Goal: Check status

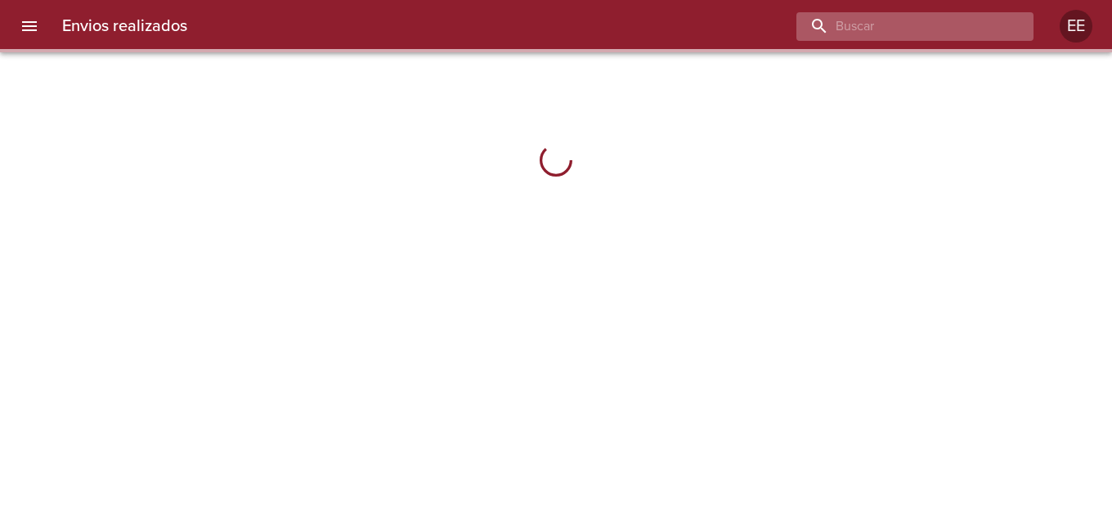
click at [910, 31] on input "buscar" at bounding box center [900, 26] width 209 height 29
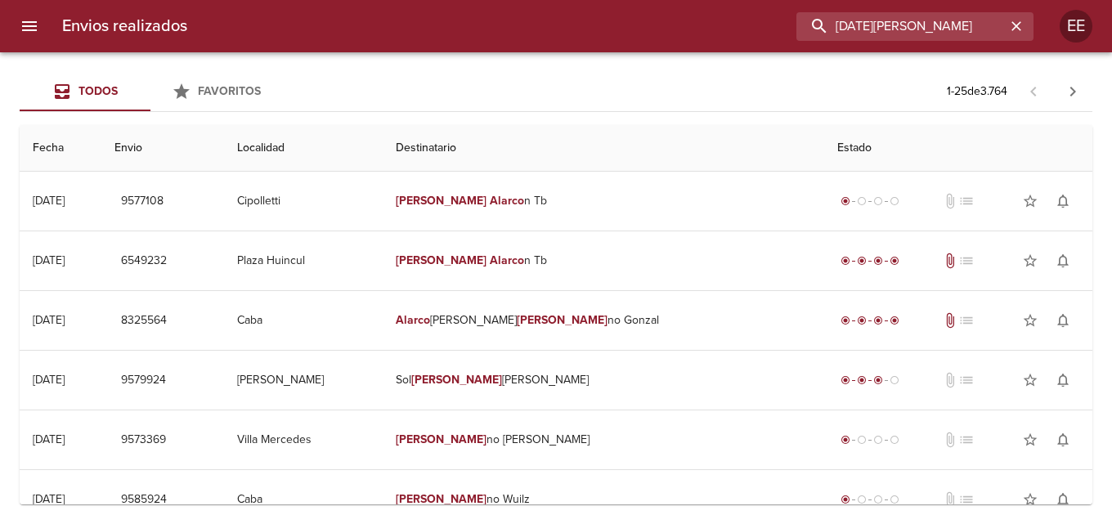
drag, startPoint x: 949, startPoint y: 21, endPoint x: 591, endPoint y: 19, distance: 358.0
click at [591, 19] on div "[DATE][PERSON_NAME]" at bounding box center [616, 26] width 833 height 29
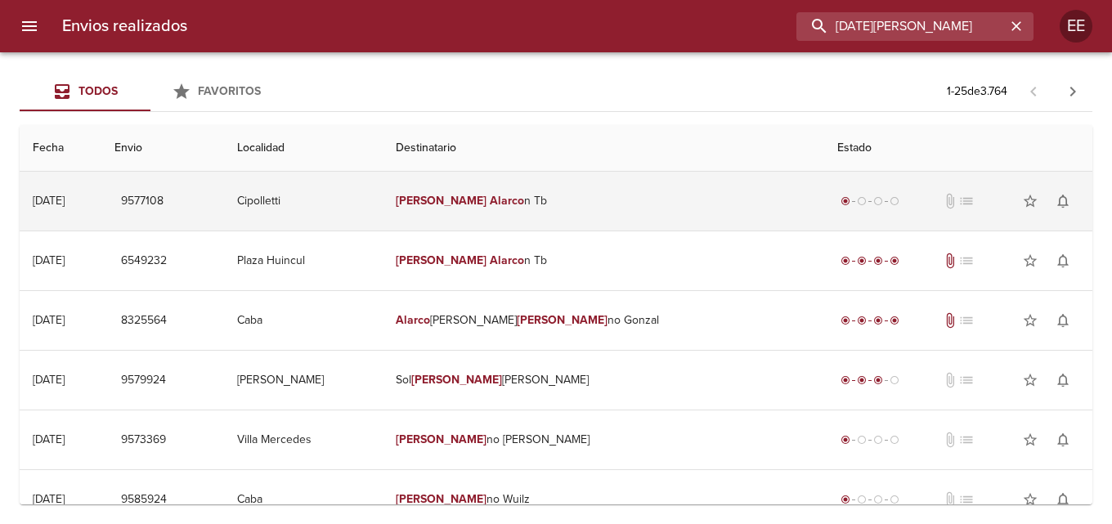
paste input "BP"
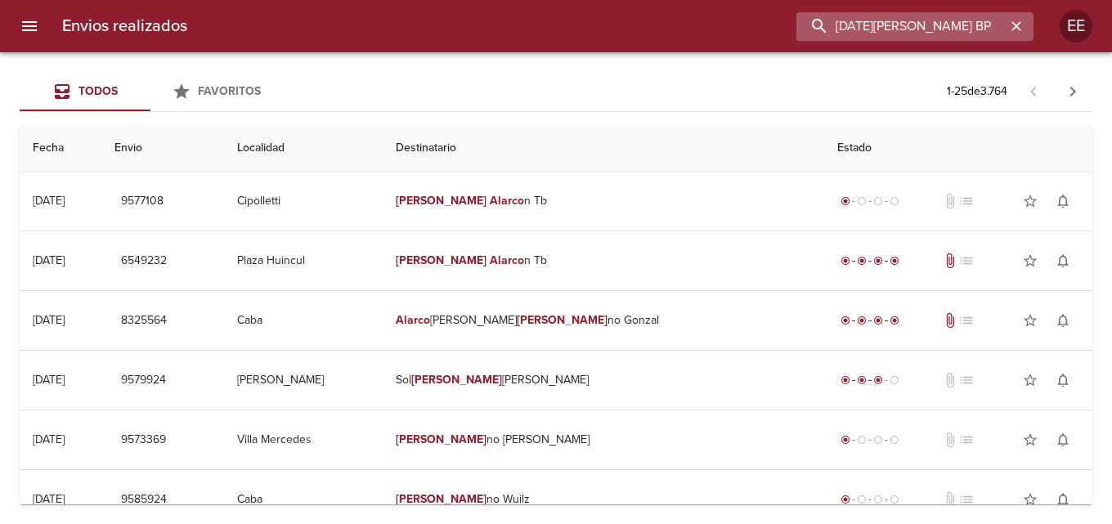
type input "[DATE][PERSON_NAME] BP"
drag, startPoint x: 955, startPoint y: 29, endPoint x: 734, endPoint y: 74, distance: 226.2
click at [734, 0] on div "Envios realizados [DATE][PERSON_NAME] BP EE Todos Favoritos 1 - 25 de 3.764 Fec…" at bounding box center [556, 0] width 1112 height 0
type input "ALARCO"
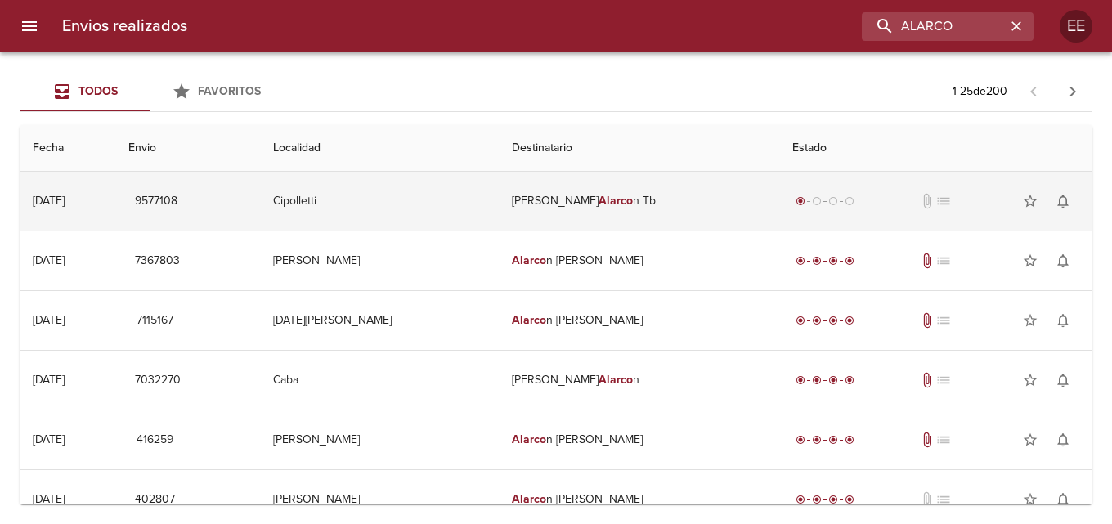
click at [584, 202] on td "[DATE][PERSON_NAME] n Tb" at bounding box center [639, 201] width 280 height 59
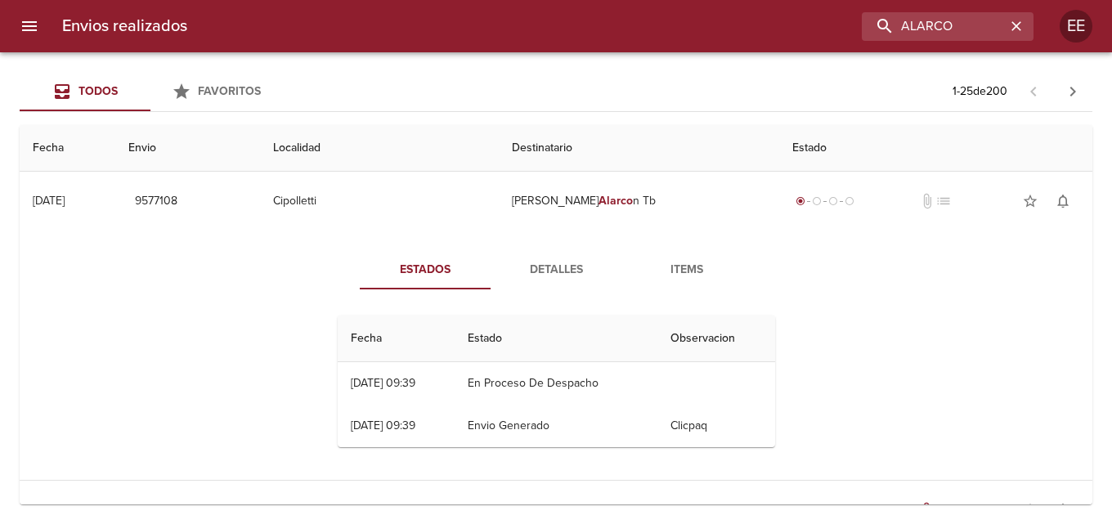
click at [555, 260] on span "Detalles" at bounding box center [555, 270] width 111 height 20
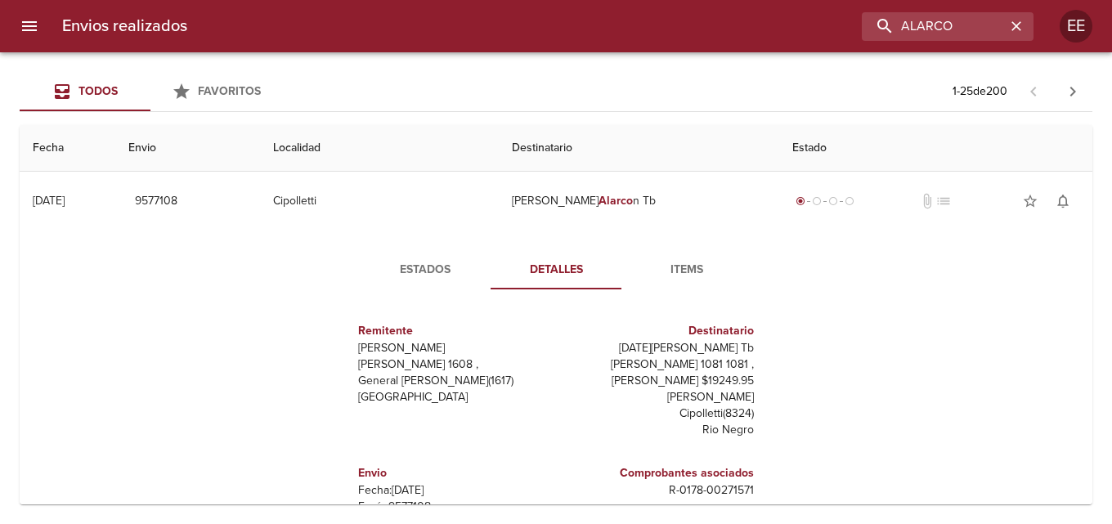
scroll to position [25, 0]
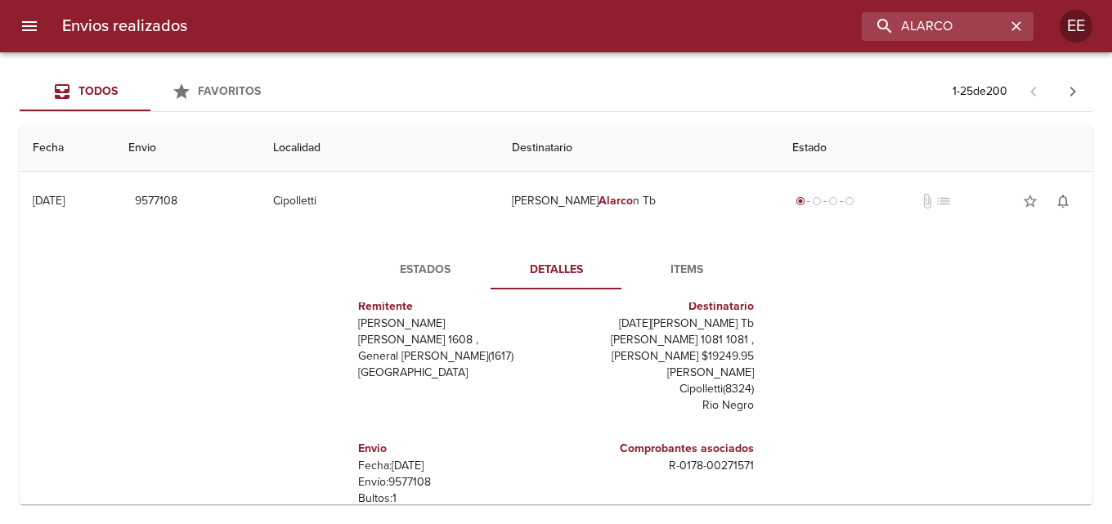
click at [409, 272] on span "Estados" at bounding box center [424, 270] width 111 height 20
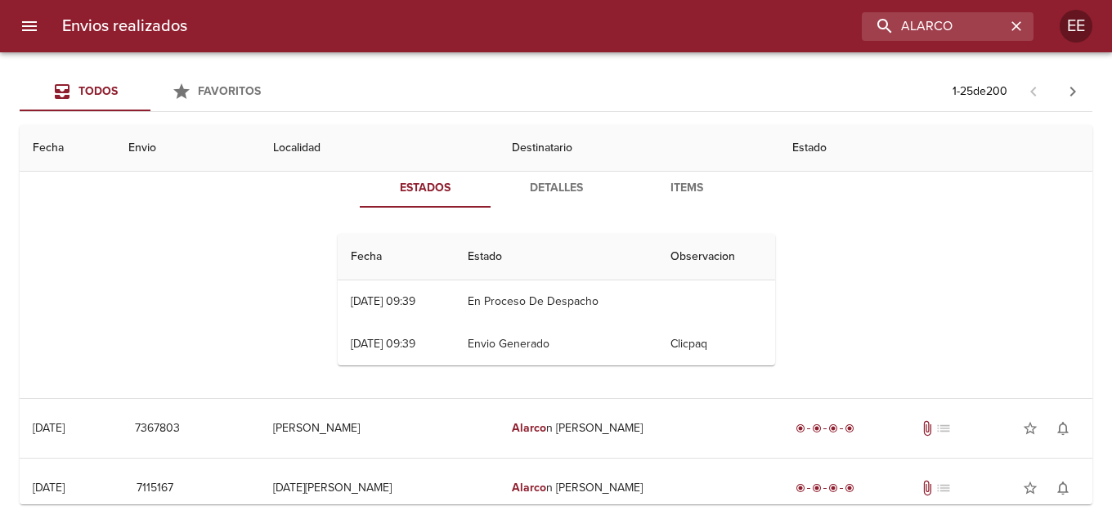
scroll to position [327, 0]
